Goal: Task Accomplishment & Management: Manage account settings

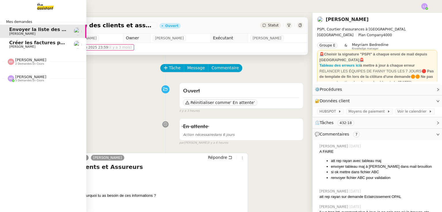
click at [47, 2] on img at bounding box center [40, 6] width 45 height 13
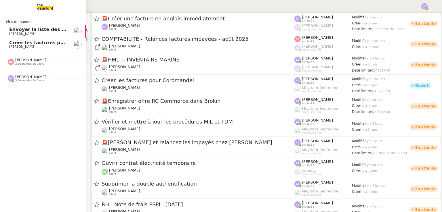
click at [41, 4] on img at bounding box center [40, 6] width 45 height 13
